Goal: Information Seeking & Learning: Learn about a topic

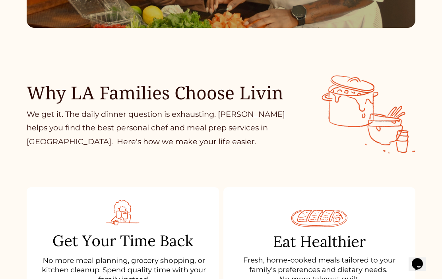
scroll to position [244, 0]
click at [11, 106] on div "Why LA Families Choose Livin We get it. The daily dinner question is exhausting…" at bounding box center [221, 106] width 442 height 103
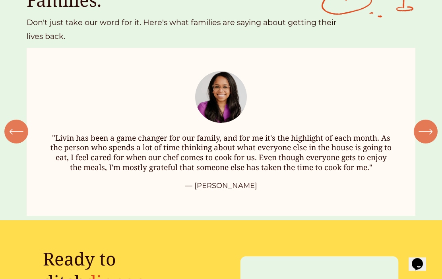
scroll to position [813, 0]
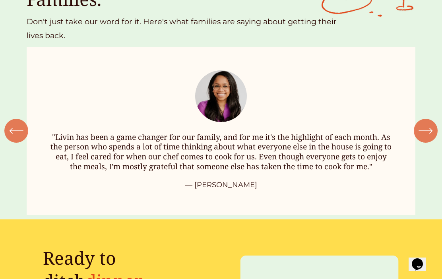
click at [430, 131] on icon "\a \a \a Next\a \a" at bounding box center [425, 131] width 13 height 0
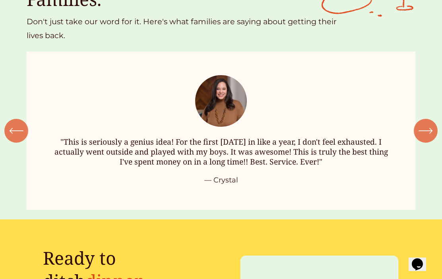
click at [427, 126] on icon "\a \a \a Next\a \a" at bounding box center [426, 131] width 14 height 14
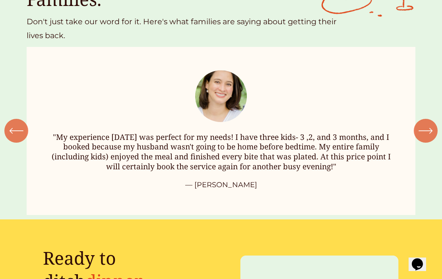
click at [23, 125] on icon "\a \a Previous\a \a \a" at bounding box center [16, 131] width 14 height 14
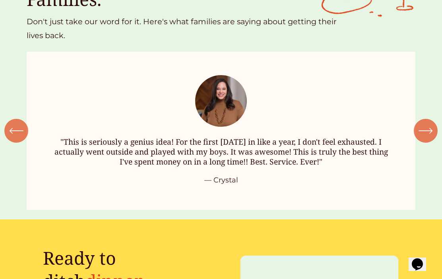
click at [429, 129] on icon "\a \a \a Next\a \a" at bounding box center [426, 131] width 14 height 14
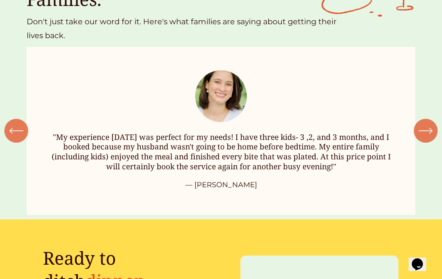
click at [427, 131] on icon "\a \a \a Next\a \a" at bounding box center [426, 131] width 14 height 14
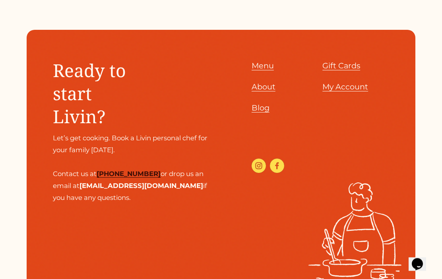
scroll to position [1666, 0]
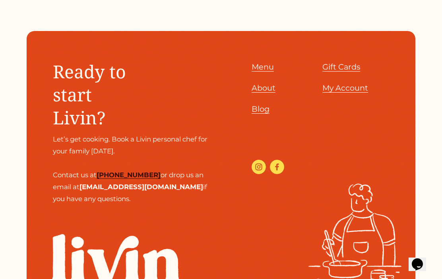
click at [268, 62] on span "Menu" at bounding box center [263, 67] width 22 height 10
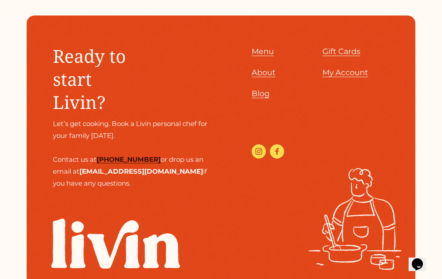
click at [266, 68] on span "About" at bounding box center [264, 73] width 24 height 10
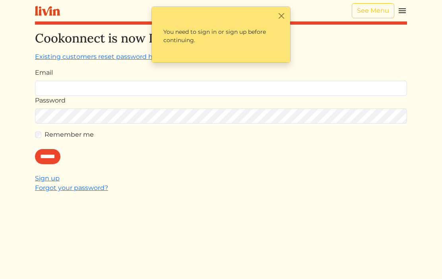
click at [383, 7] on link "See Menu" at bounding box center [373, 10] width 43 height 15
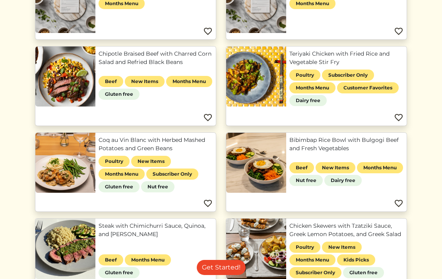
scroll to position [108, 0]
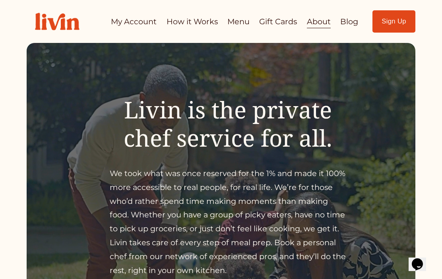
click at [179, 21] on link "How it Works" at bounding box center [192, 22] width 51 height 16
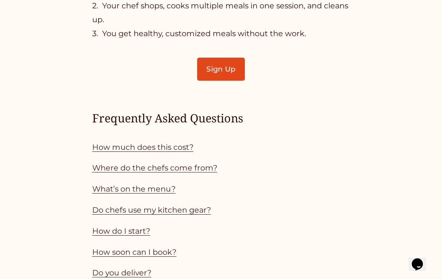
click at [113, 142] on link "How much does this cost?" at bounding box center [142, 147] width 101 height 10
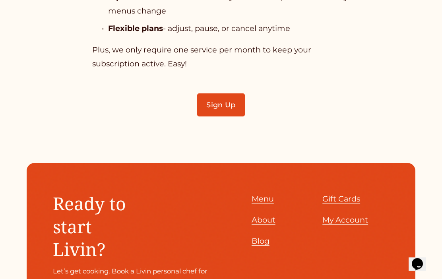
scroll to position [2162, 0]
